Goal: Check status: Check status

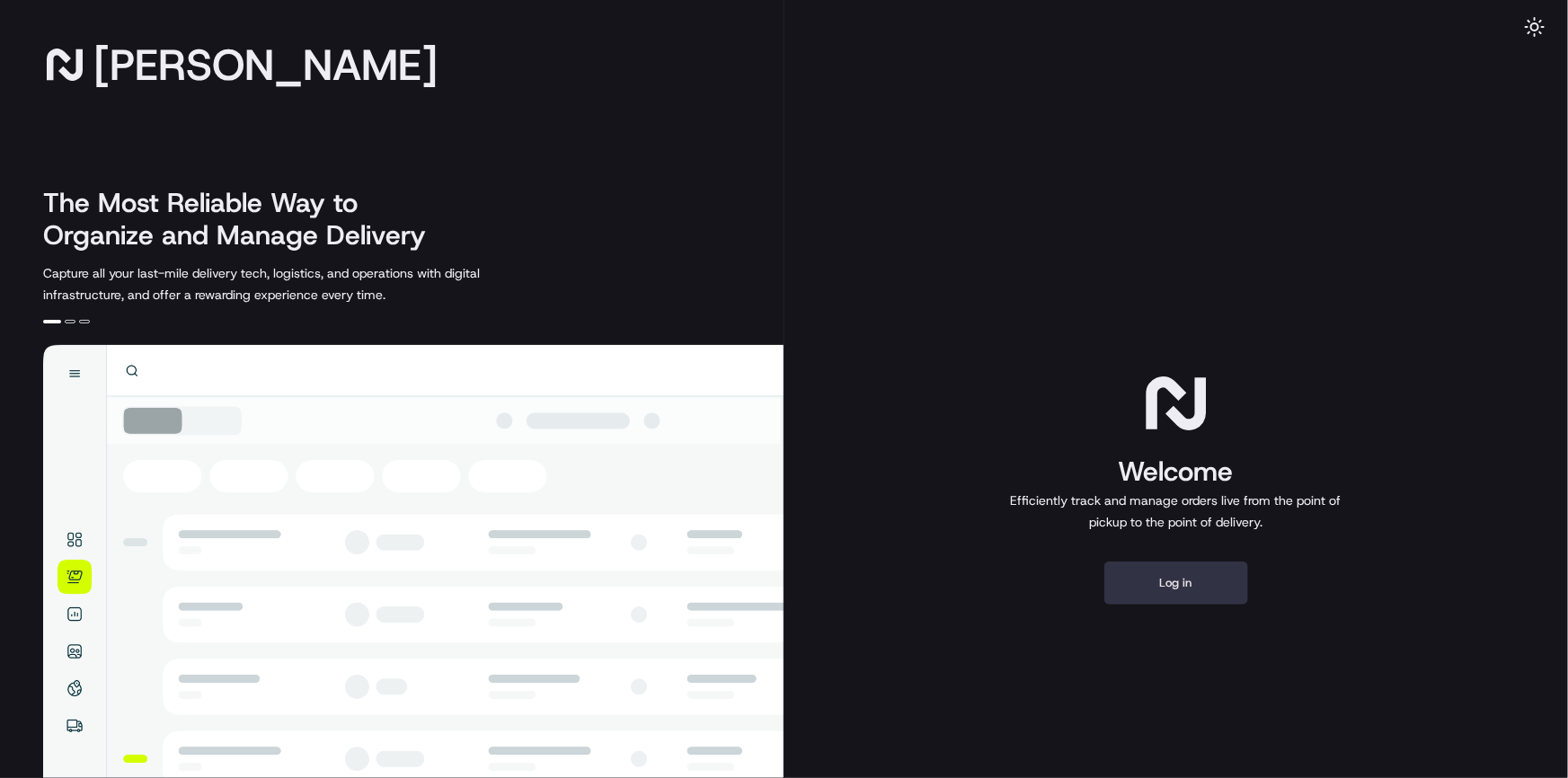
click at [1207, 593] on button "Log in" at bounding box center [1176, 583] width 144 height 43
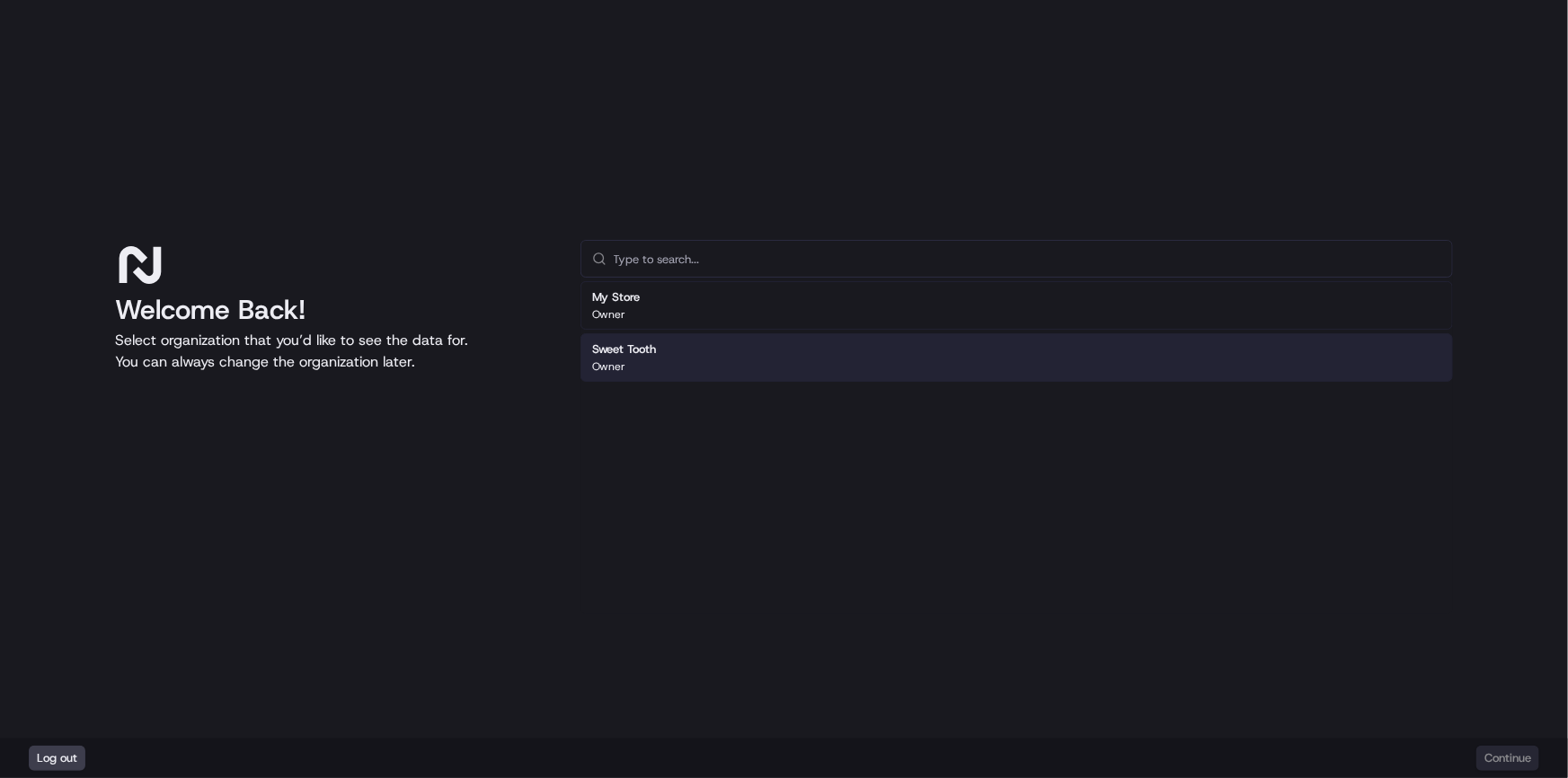
click at [630, 351] on h2 "Sweet Tooth" at bounding box center [624, 349] width 65 height 16
click at [1496, 756] on button "Continue" at bounding box center [1507, 759] width 63 height 25
